Goal: Task Accomplishment & Management: Complete application form

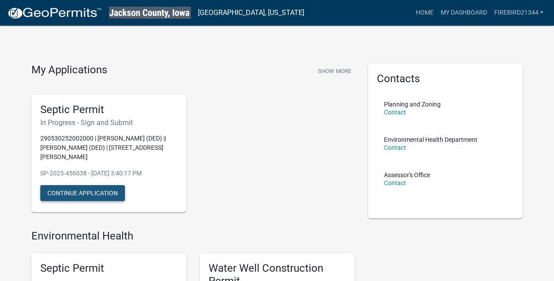
click at [108, 196] on button "Continue Application" at bounding box center [82, 193] width 85 height 16
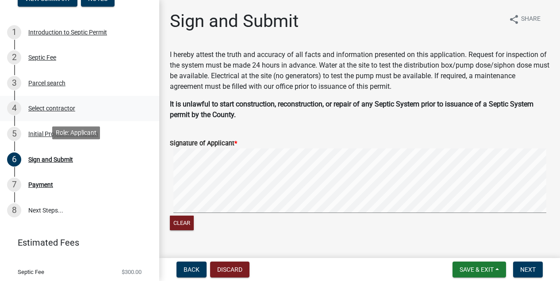
scroll to position [74, 0]
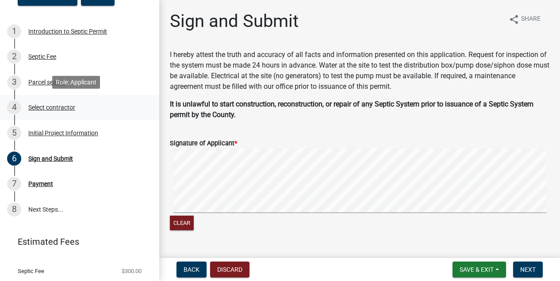
click at [56, 110] on div "Select contractor" at bounding box center [51, 107] width 47 height 6
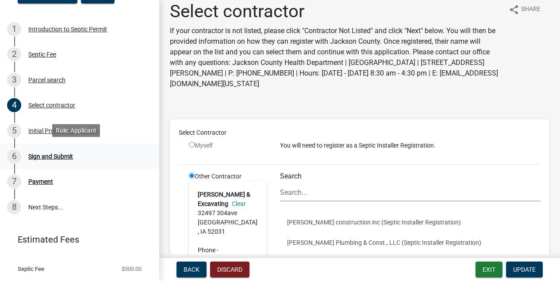
scroll to position [76, 0]
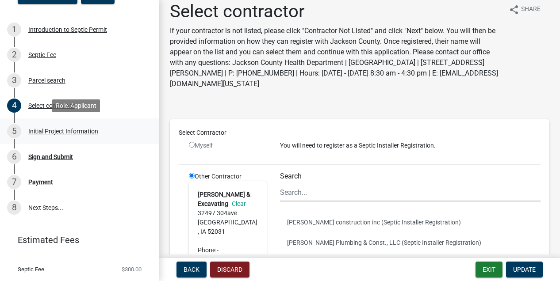
click at [69, 128] on div "Initial Project Information" at bounding box center [63, 131] width 70 height 6
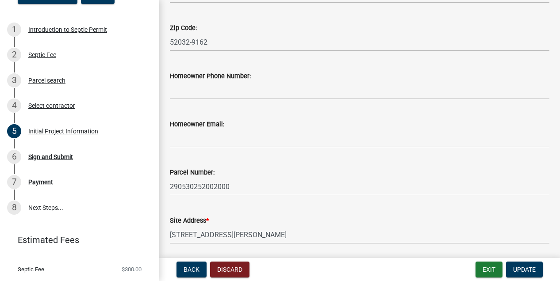
scroll to position [313, 0]
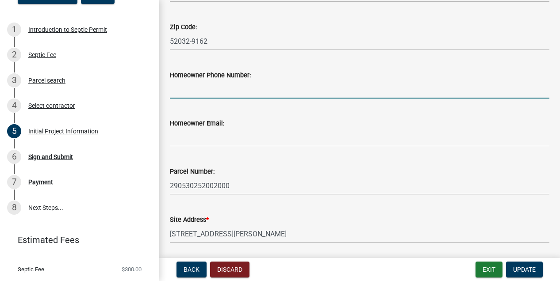
click at [217, 88] on input "Homeowner Phone Number:" at bounding box center [360, 90] width 380 height 18
type input "5635641235"
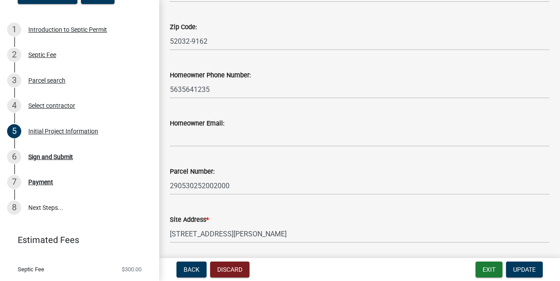
click at [264, 76] on div "Homeowner Phone Number:" at bounding box center [360, 75] width 380 height 11
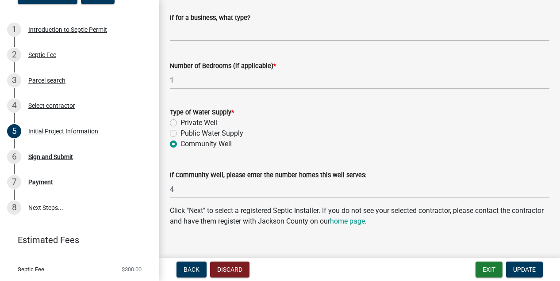
scroll to position [864, 0]
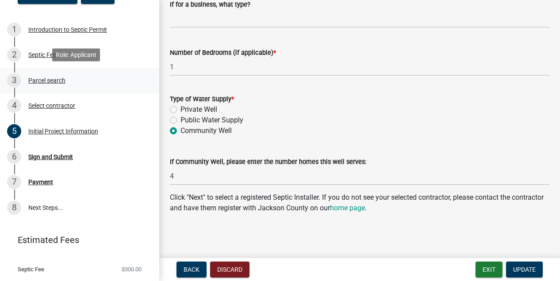
click at [54, 83] on div "Parcel search" at bounding box center [46, 80] width 37 height 6
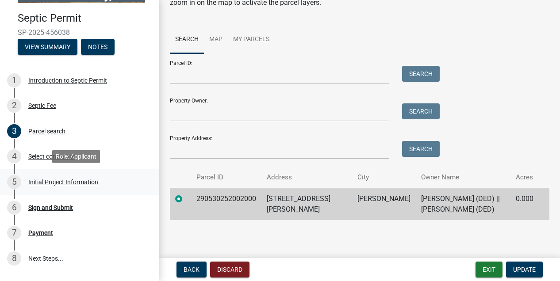
scroll to position [25, 0]
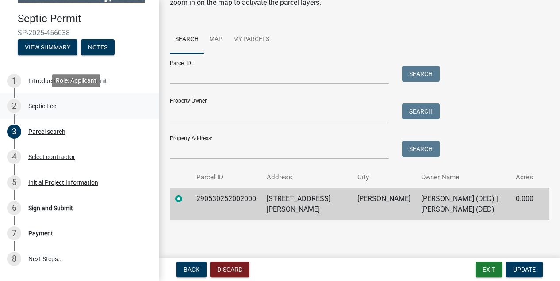
click at [42, 110] on div "2 Septic Fee" at bounding box center [76, 106] width 138 height 14
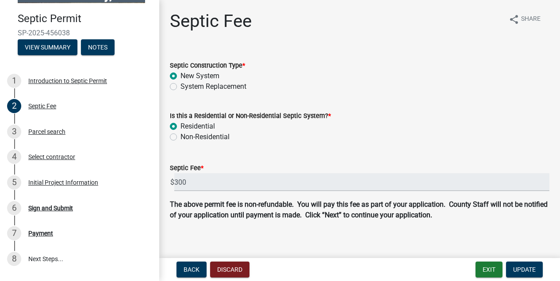
scroll to position [8, 0]
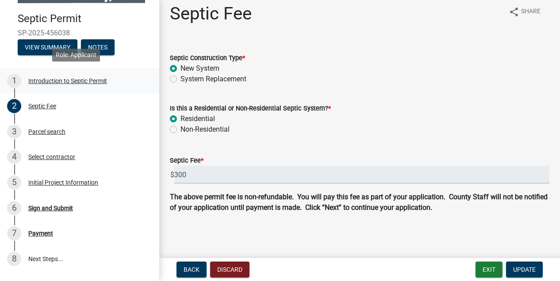
click at [72, 85] on div "1 Introduction to Septic Permit" at bounding box center [76, 81] width 138 height 14
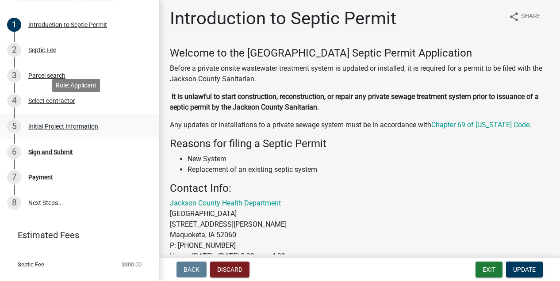
scroll to position [96, 0]
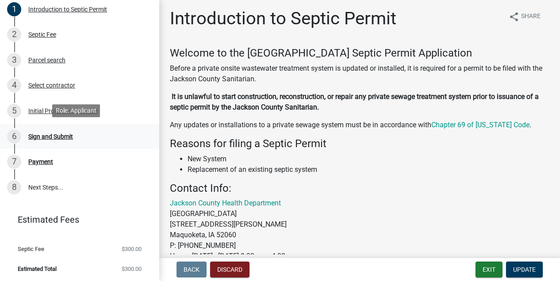
click at [58, 135] on div "Sign and Submit" at bounding box center [50, 137] width 45 height 6
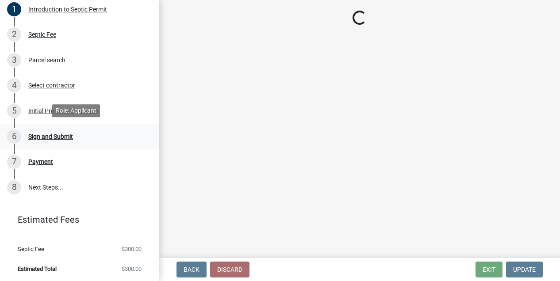
scroll to position [0, 0]
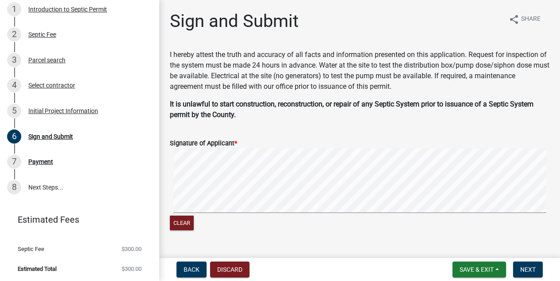
click at [259, 216] on signature-pad at bounding box center [360, 182] width 380 height 67
click at [529, 265] on button "Next" at bounding box center [528, 270] width 30 height 16
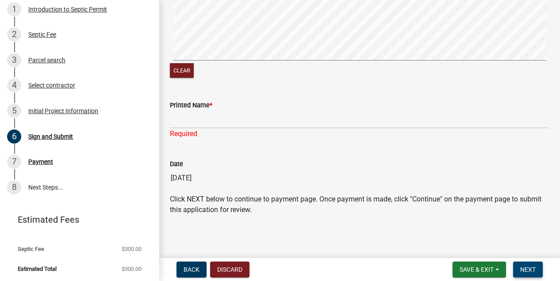
scroll to position [154, 0]
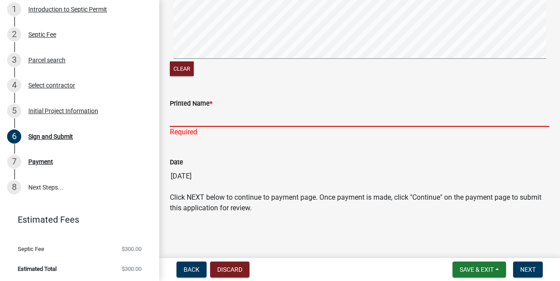
click at [272, 123] on input "Printed Name *" at bounding box center [360, 118] width 380 height 18
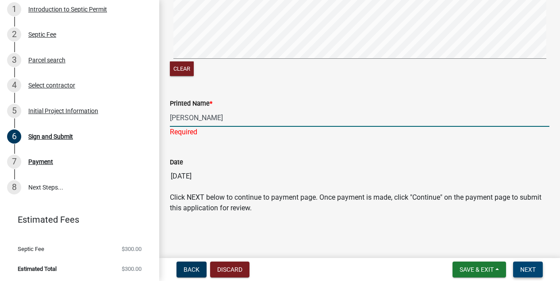
type input "[PERSON_NAME]"
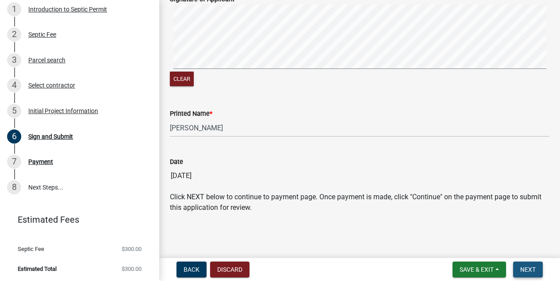
scroll to position [144, 0]
click at [524, 265] on button "Next" at bounding box center [528, 270] width 30 height 16
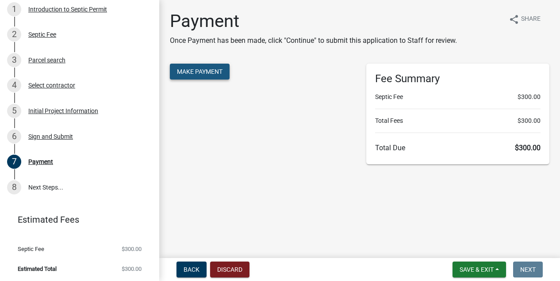
click at [221, 70] on span "Make Payment" at bounding box center [200, 71] width 46 height 7
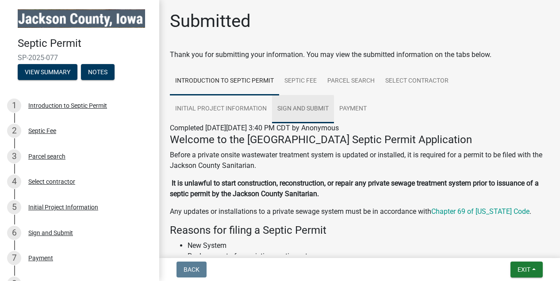
click at [314, 113] on link "Sign and Submit" at bounding box center [303, 109] width 62 height 28
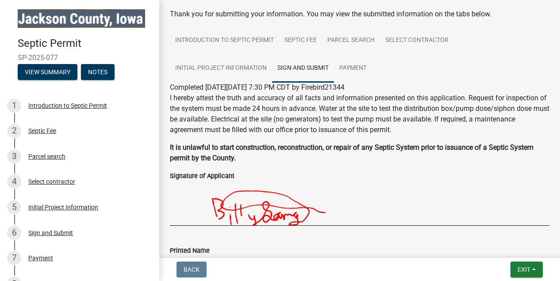
scroll to position [30, 0]
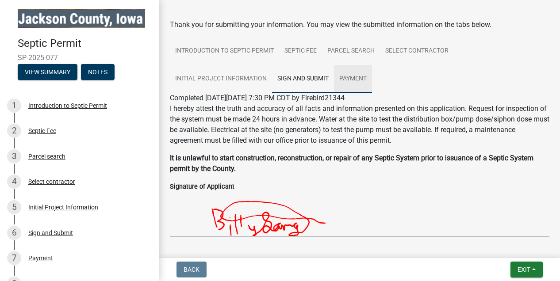
click at [346, 76] on link "Payment" at bounding box center [353, 79] width 38 height 28
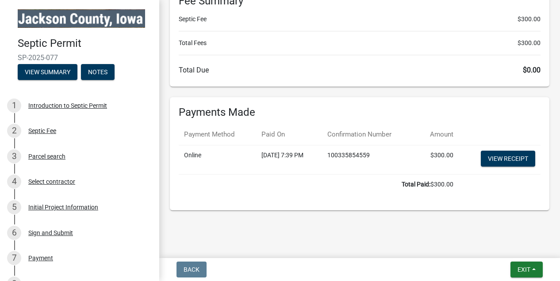
scroll to position [0, 0]
